Goal: Navigation & Orientation: Find specific page/section

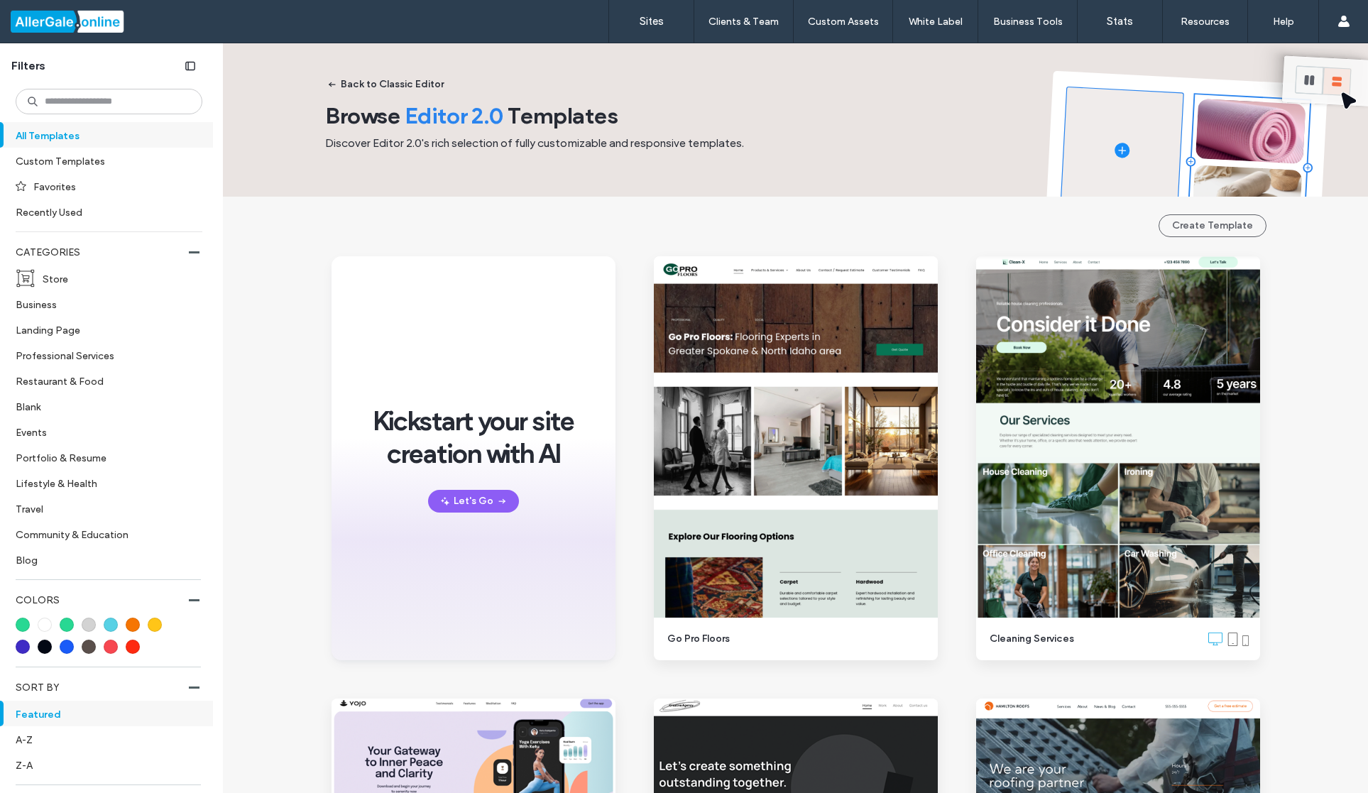
click at [60, 22] on div at bounding box center [91, 21] width 161 height 23
